Goal: Task Accomplishment & Management: Manage account settings

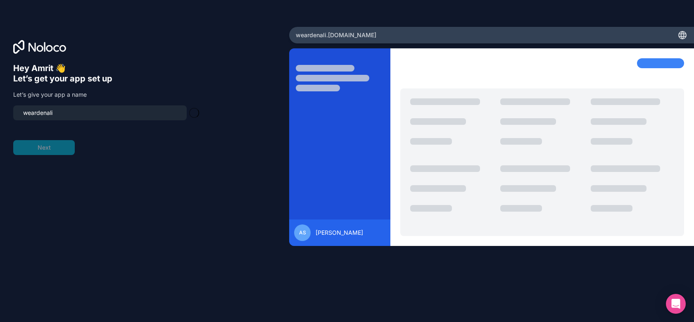
type input "weardenali-app"
click at [62, 148] on button "Next" at bounding box center [44, 147] width 62 height 15
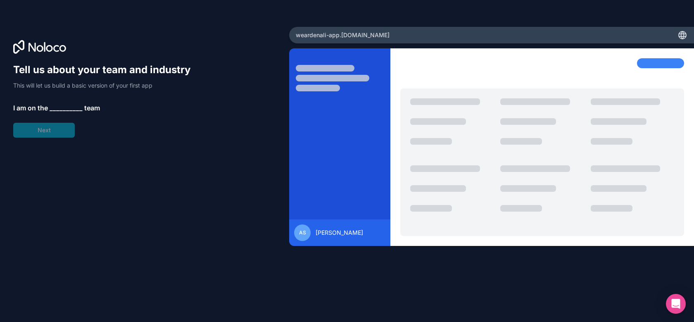
click at [60, 123] on div "Tell us about your team and industry This will let us build a basic version of …" at bounding box center [105, 100] width 185 height 74
click at [66, 107] on span "__________" at bounding box center [66, 108] width 33 height 10
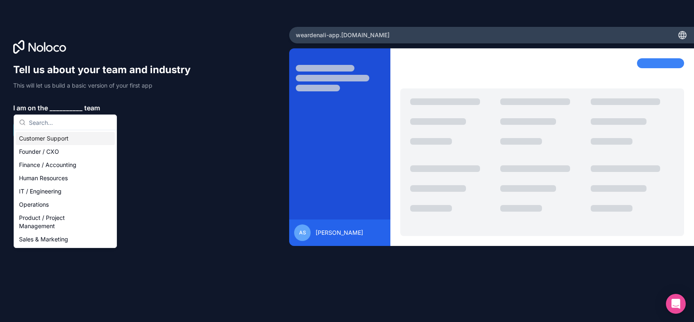
click at [58, 135] on div "Customer Support" at bounding box center [65, 138] width 99 height 13
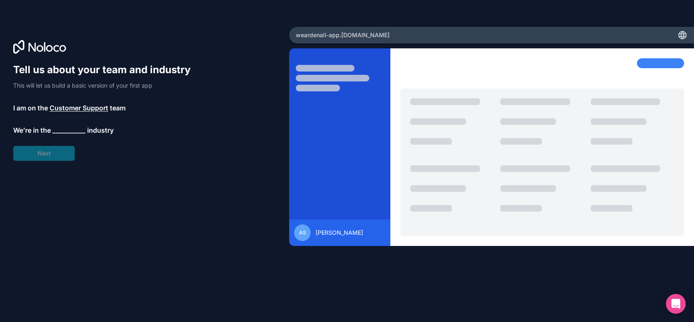
click at [57, 153] on div "Tell us about your team and industry This will let us build a basic version of …" at bounding box center [105, 111] width 185 height 97
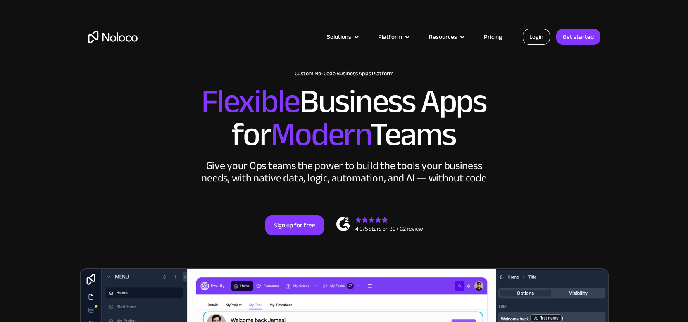
click at [532, 42] on link "Login" at bounding box center [535, 37] width 27 height 16
click at [538, 40] on link "Login" at bounding box center [535, 37] width 27 height 16
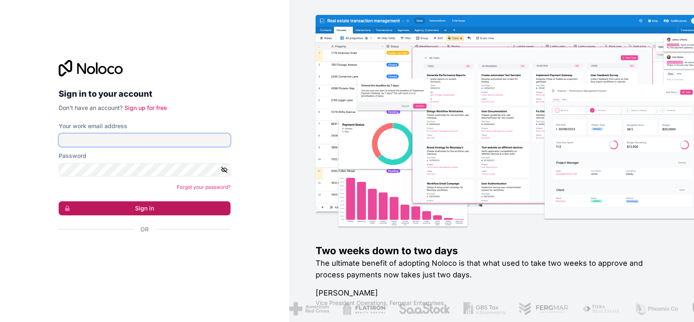
type input "[EMAIL_ADDRESS][DOMAIN_NAME]"
click at [100, 211] on button "Sign in" at bounding box center [145, 208] width 172 height 14
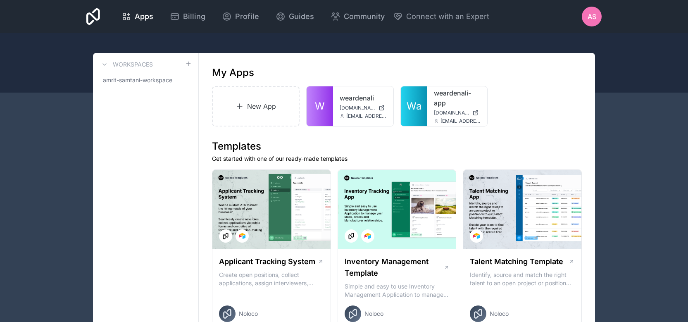
click at [583, 16] on div "AS" at bounding box center [592, 17] width 20 height 20
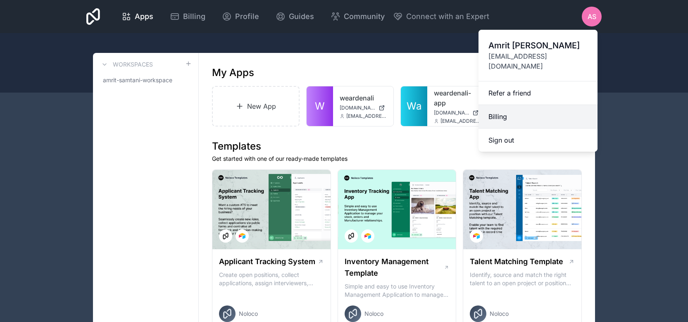
click at [512, 105] on link "Billing" at bounding box center [537, 117] width 119 height 24
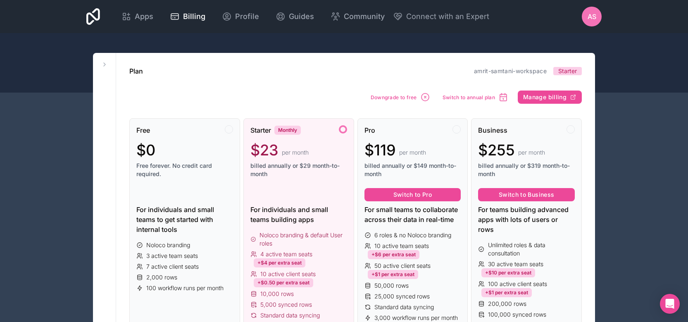
drag, startPoint x: 595, startPoint y: 21, endPoint x: 467, endPoint y: 107, distance: 154.2
click at [411, 99] on span "Downgrade to free" at bounding box center [393, 97] width 46 height 6
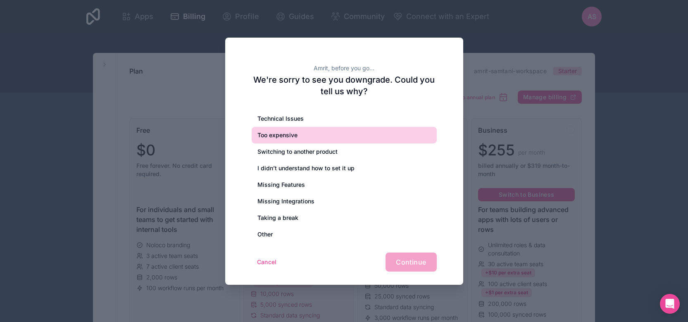
click at [351, 142] on div "Too expensive" at bounding box center [344, 135] width 185 height 17
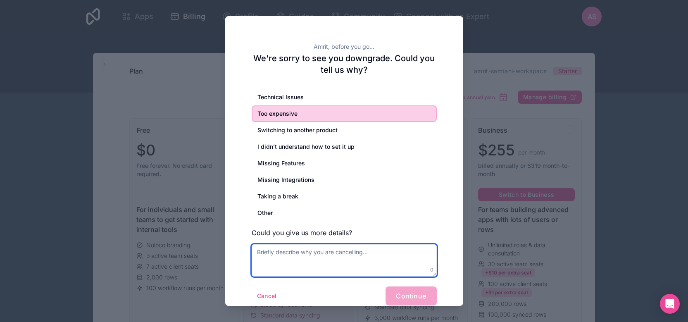
click at [314, 259] on textarea at bounding box center [344, 260] width 185 height 32
type textarea "A"
type textarea "CANCEL and stop charging my card"
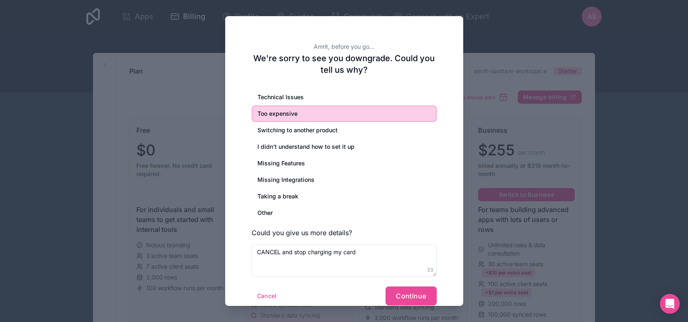
click at [410, 305] on div "Amrit, before you go... We're sorry to see you downgrade. Could you tell us why…" at bounding box center [344, 167] width 238 height 302
click at [410, 300] on button "Continue" at bounding box center [410, 295] width 51 height 19
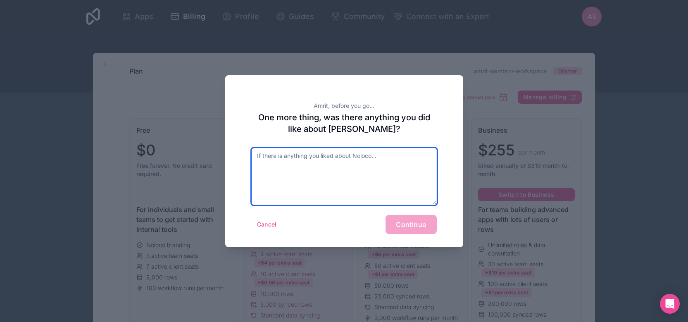
click at [361, 171] on textarea at bounding box center [344, 176] width 185 height 57
type textarea "Nothing"
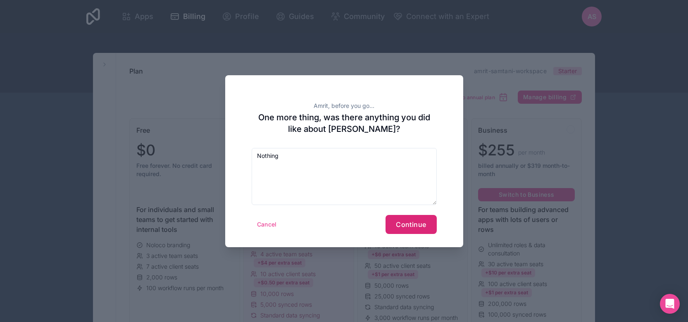
click at [394, 224] on button "Continue" at bounding box center [410, 224] width 51 height 19
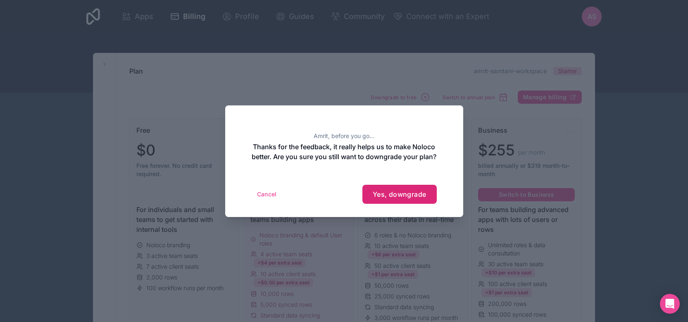
click at [395, 203] on button "Yes, downgrade" at bounding box center [399, 194] width 74 height 19
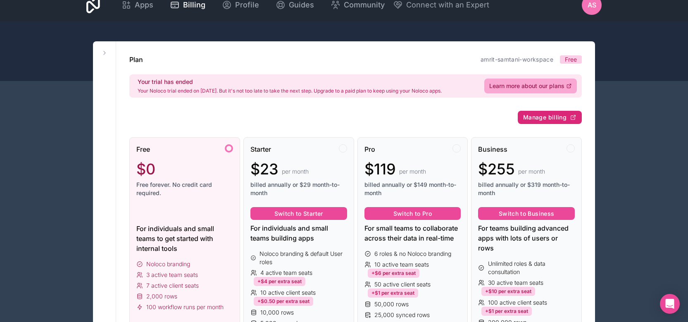
scroll to position [12, 0]
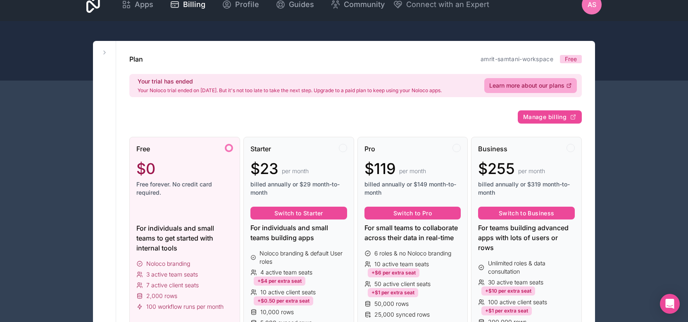
click at [553, 117] on span "Manage billing" at bounding box center [544, 116] width 43 height 7
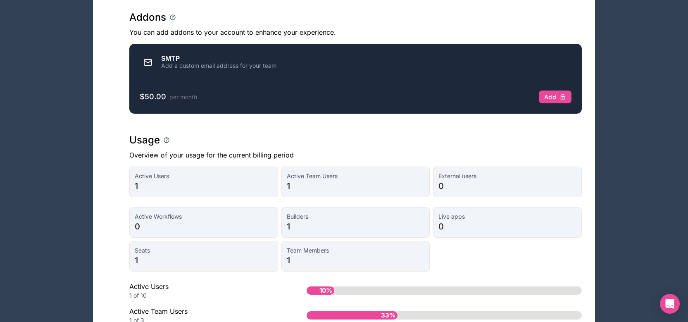
scroll to position [779, 0]
